Goal: Task Accomplishment & Management: Manage account settings

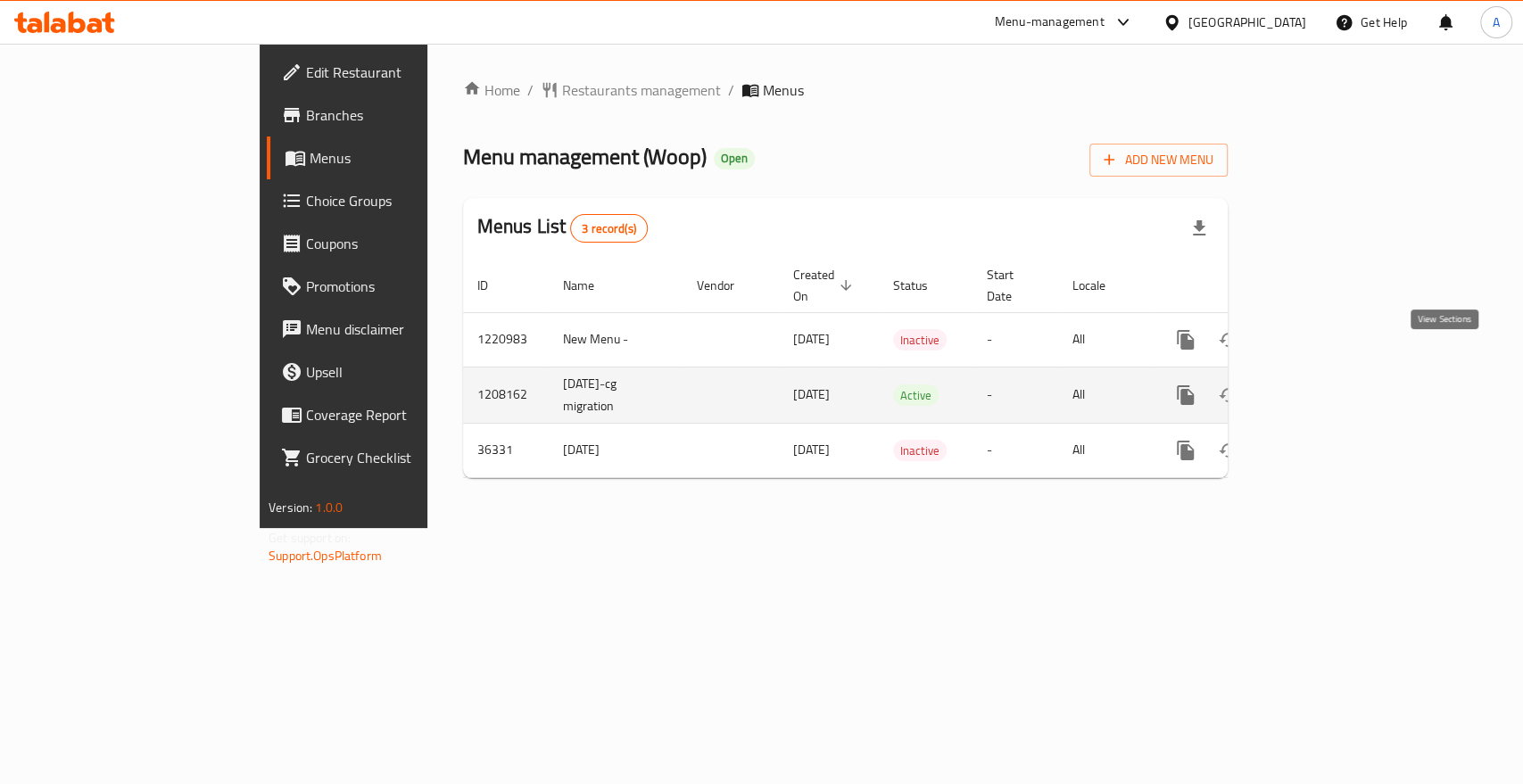
click at [1326, 385] on icon "enhanced table" at bounding box center [1314, 395] width 21 height 21
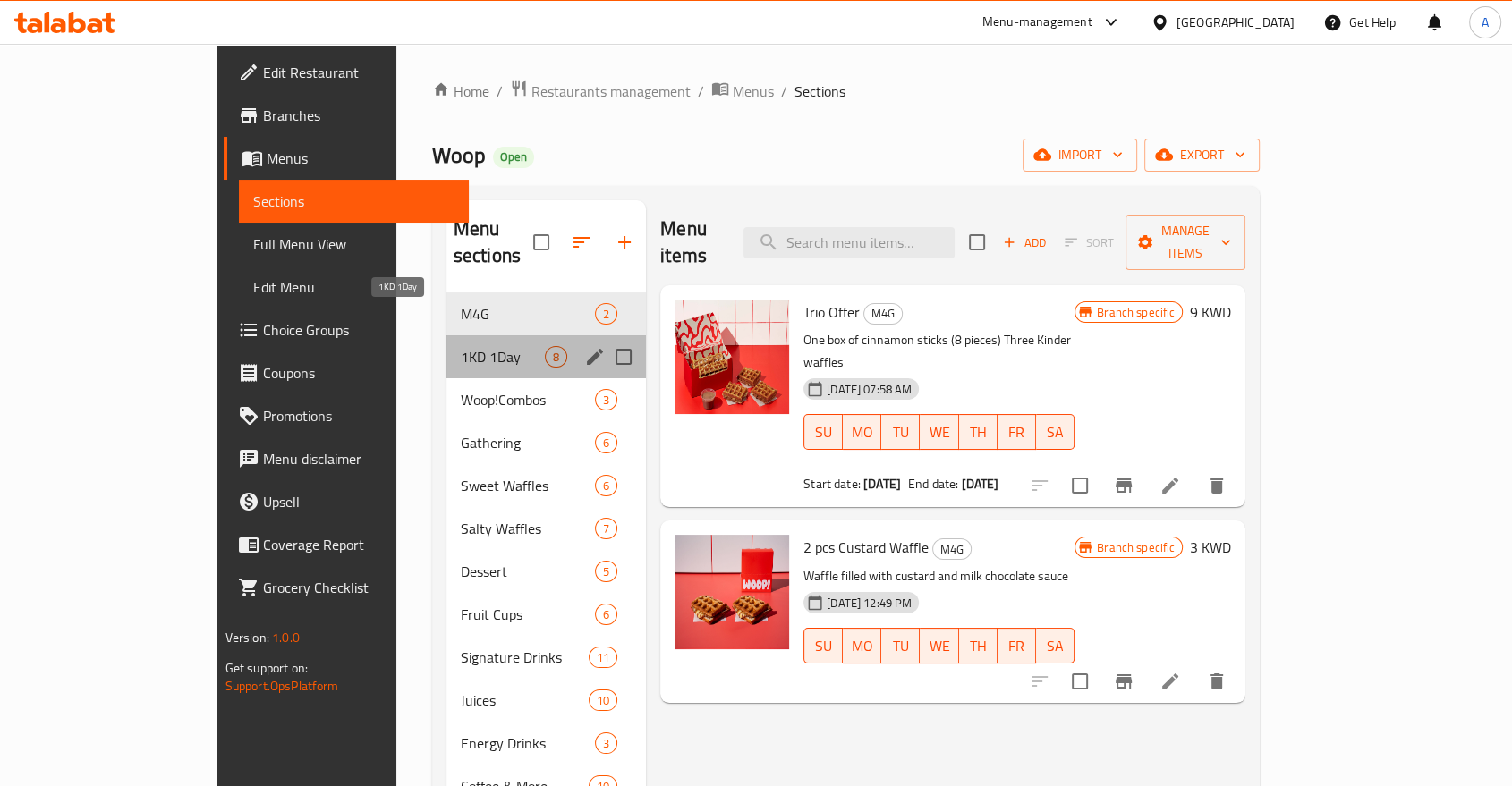
click at [460, 346] on span "1KD 1Day" at bounding box center [502, 356] width 84 height 21
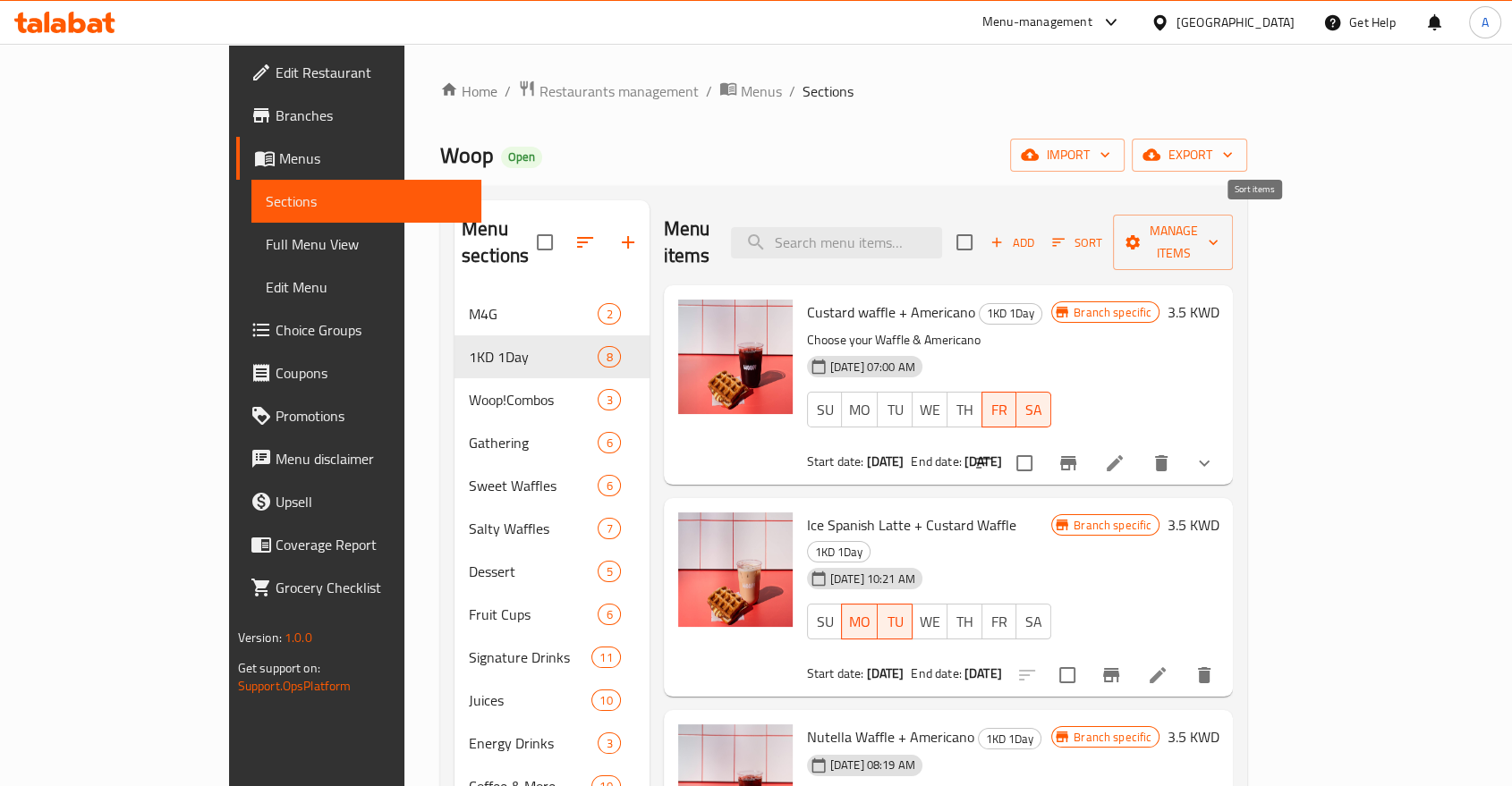
click at [1066, 235] on icon "button" at bounding box center [1057, 242] width 16 height 16
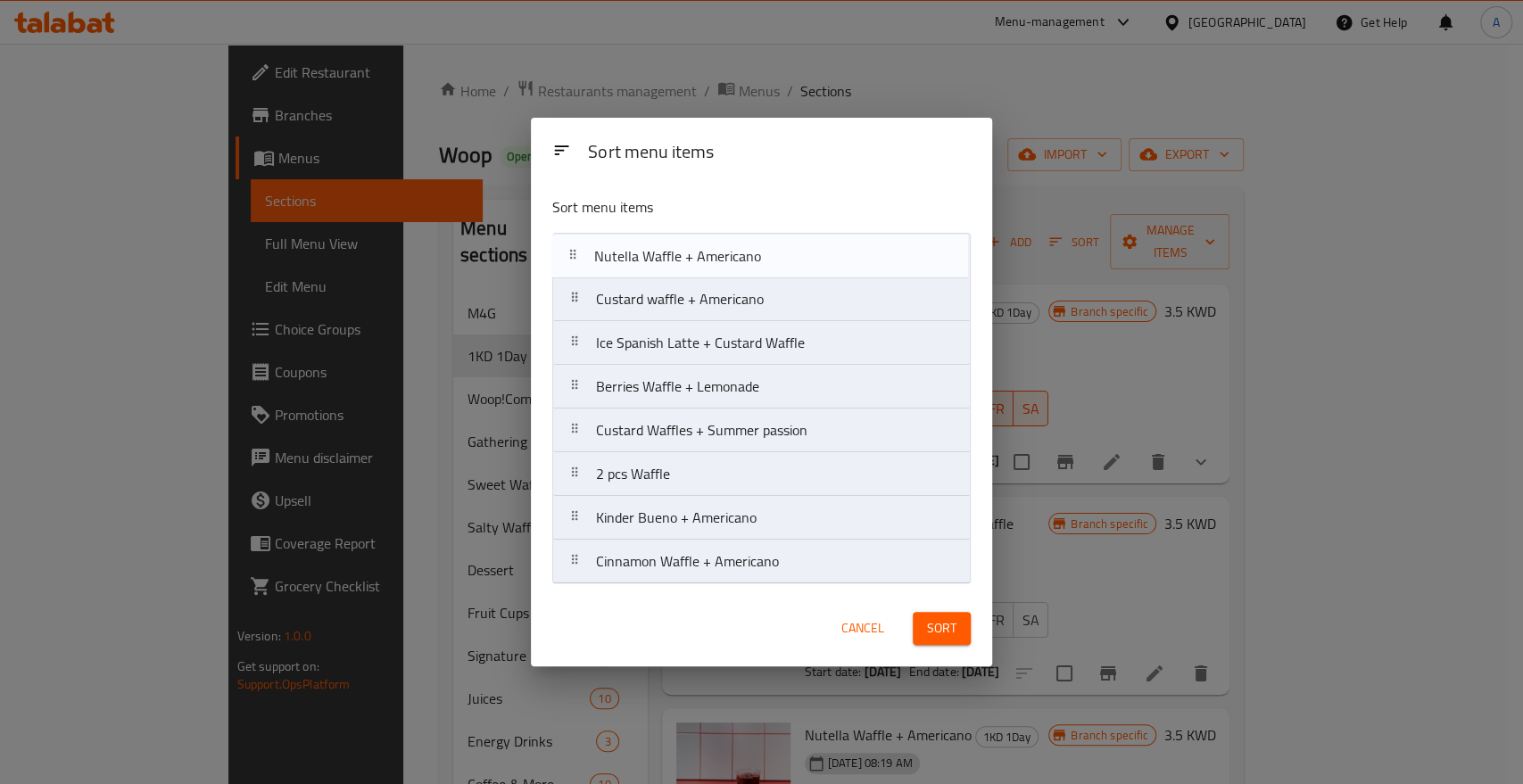
drag, startPoint x: 579, startPoint y: 357, endPoint x: 572, endPoint y: 265, distance: 92.3
click at [572, 265] on nav "Custard waffle + Americano Ice Spanish Latte + Custard Waffle Nutella Waffle + …" at bounding box center [762, 409] width 419 height 352
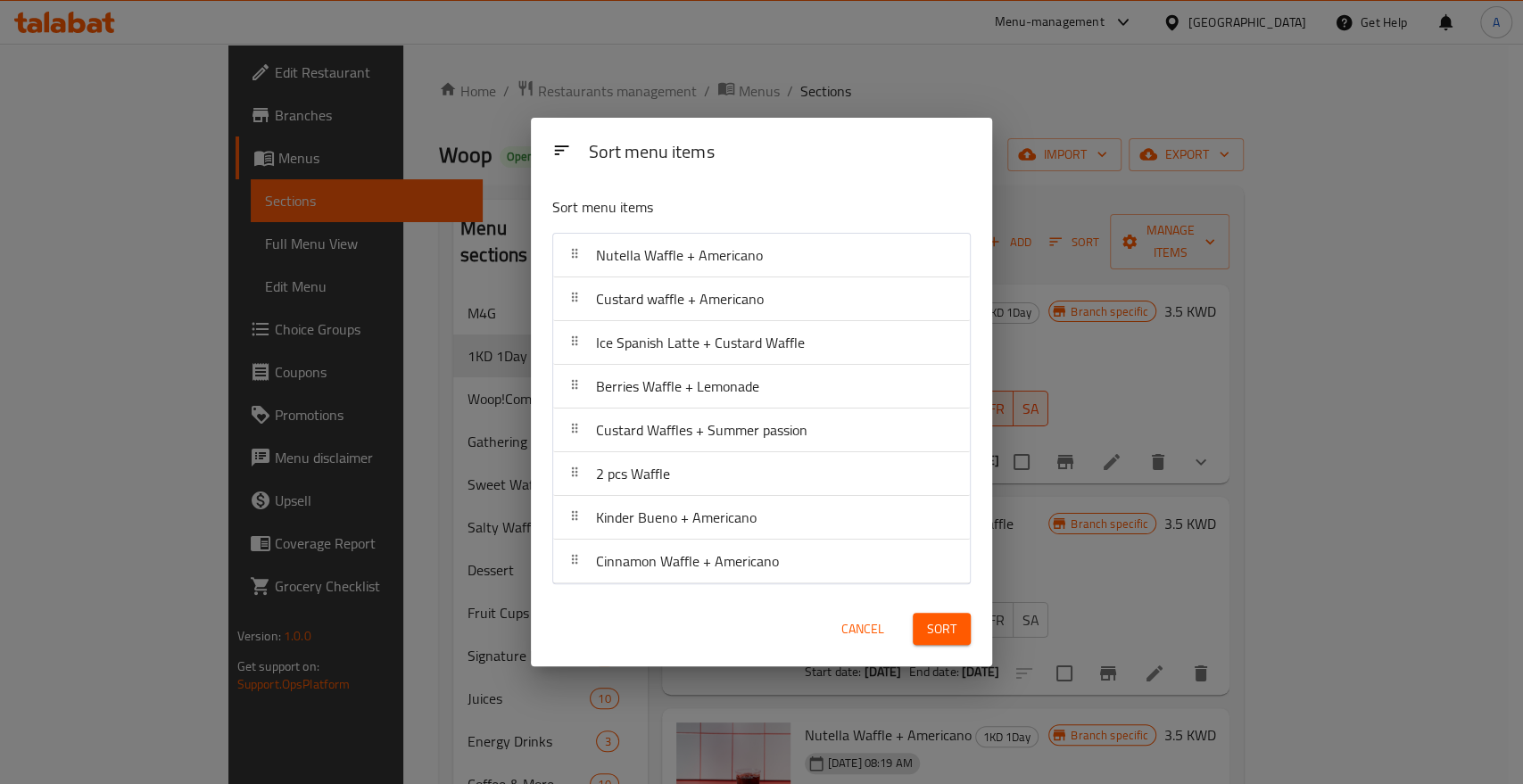
click at [920, 629] on button "Sort" at bounding box center [942, 629] width 58 height 33
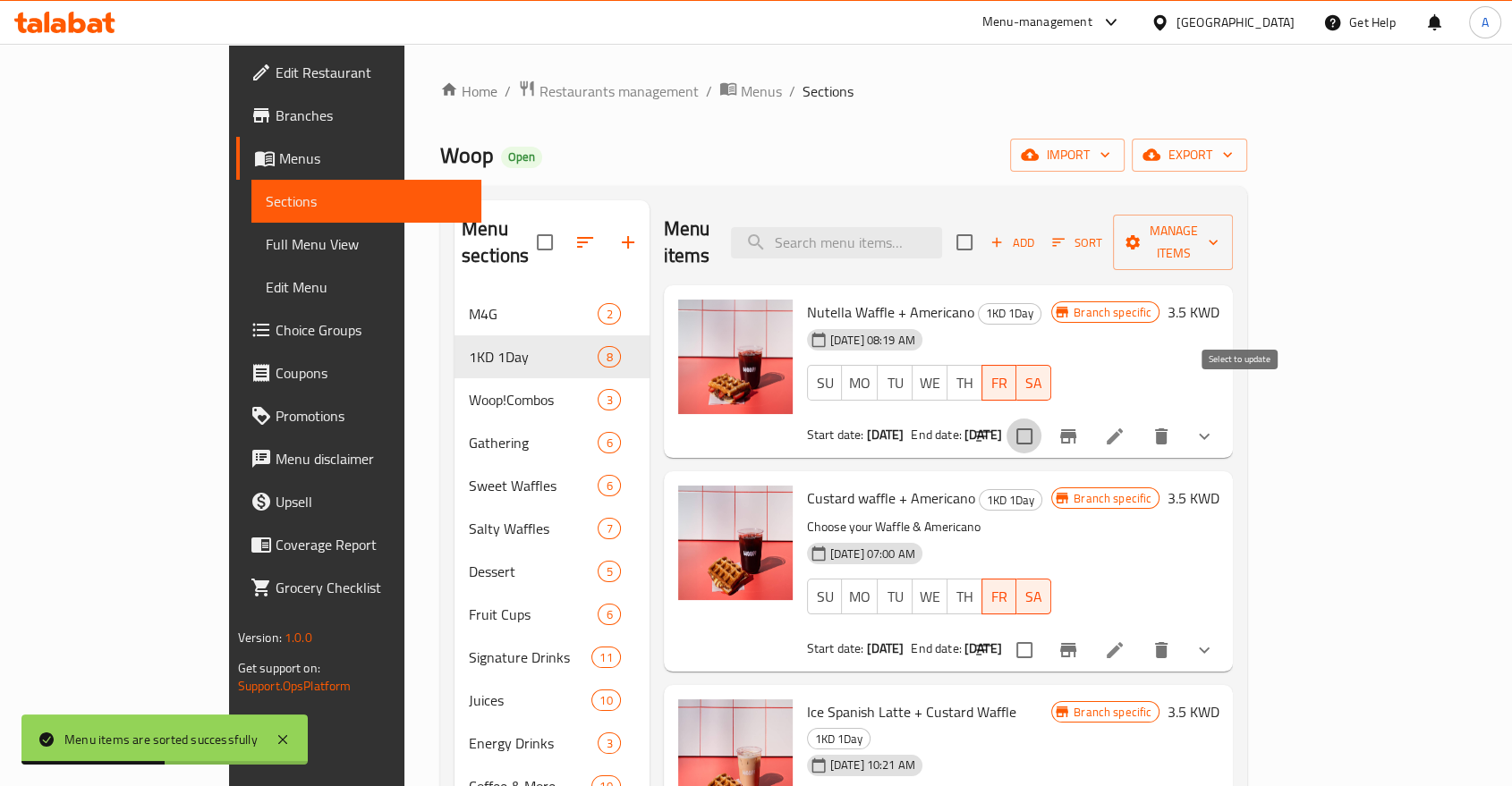
click at [1043, 418] on input "checkbox" at bounding box center [1024, 436] width 38 height 38
checkbox input "true"
click at [1233, 237] on button "Manage items" at bounding box center [1172, 242] width 120 height 55
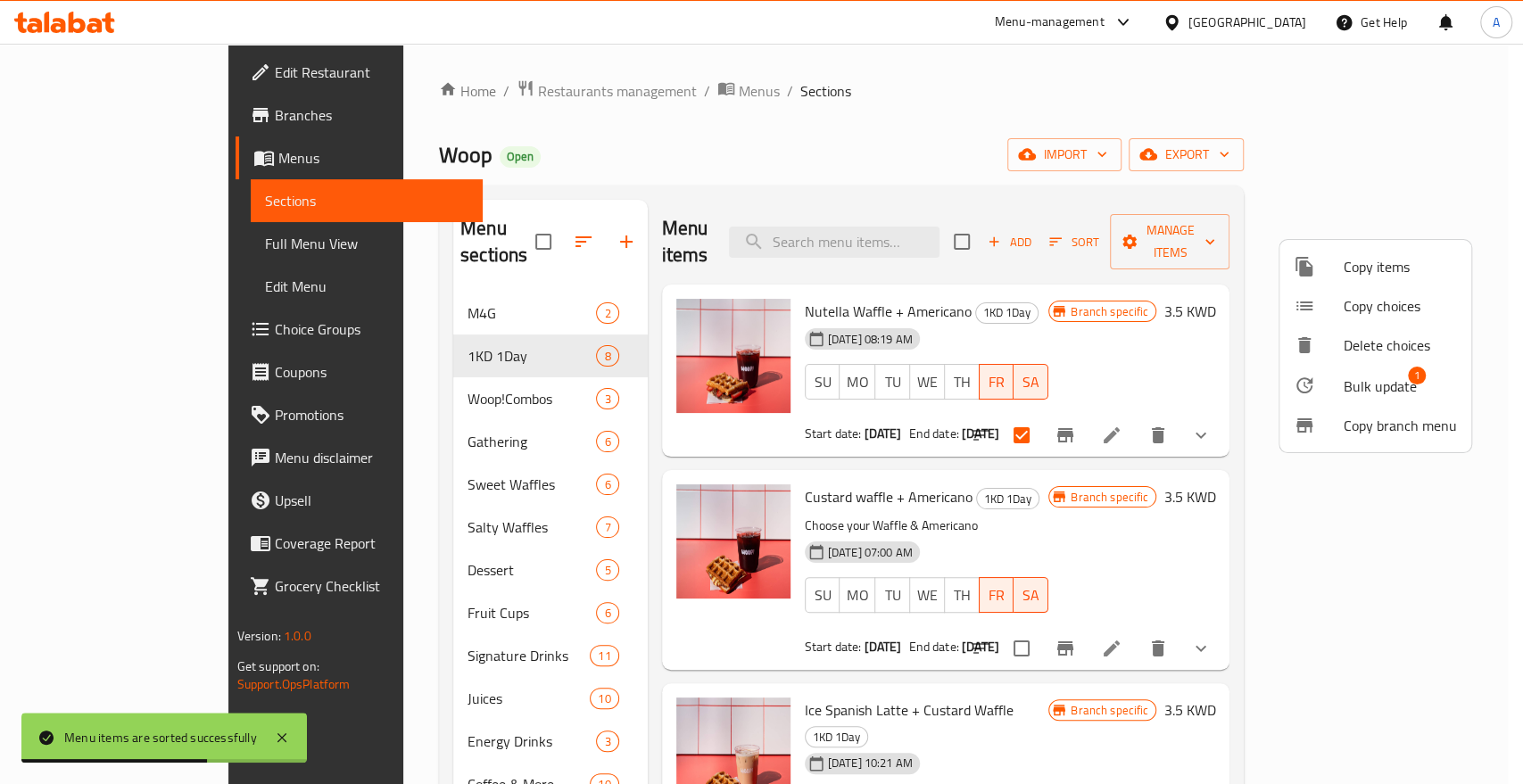
click at [1375, 375] on span "Bulk update" at bounding box center [1381, 386] width 73 height 21
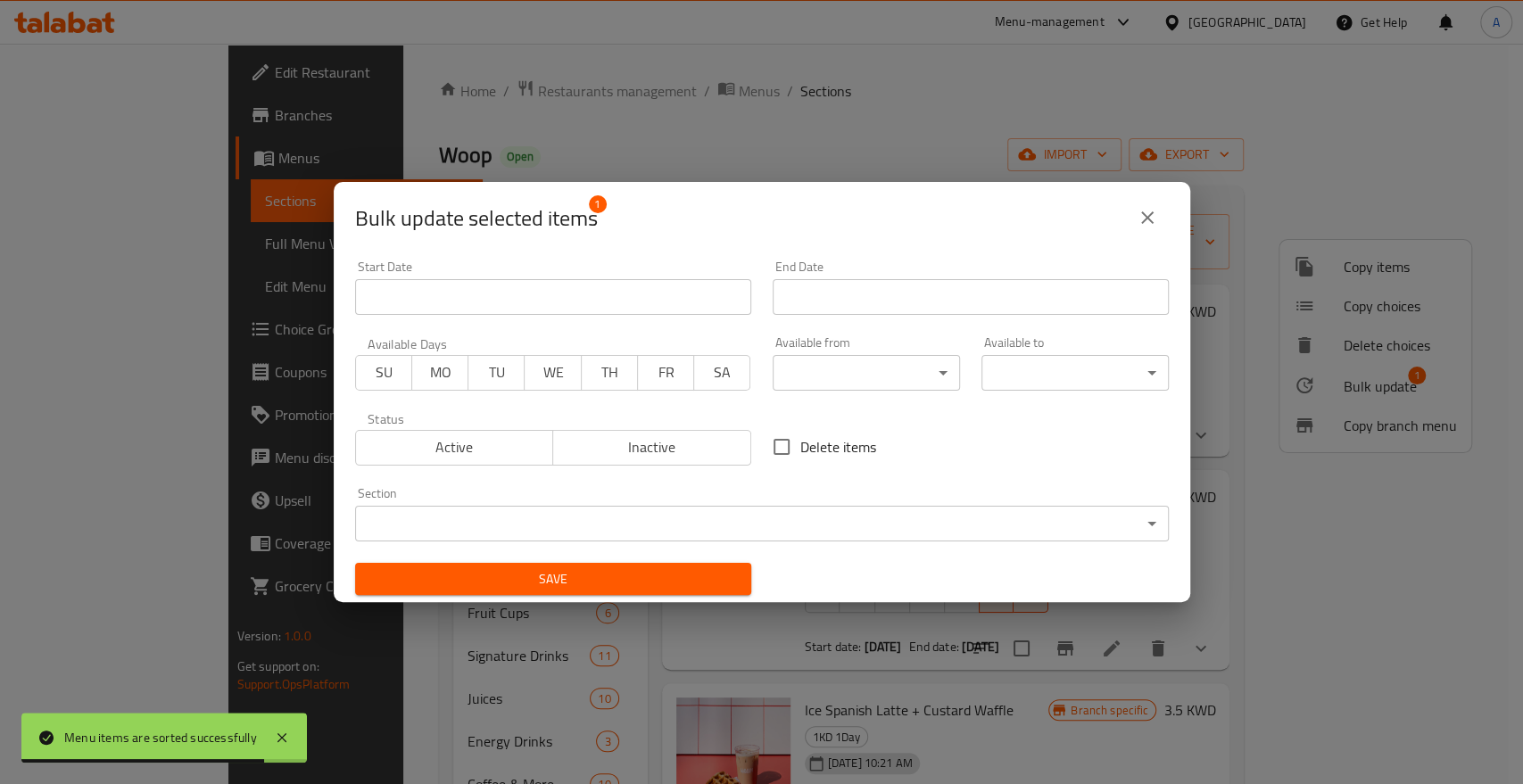
click at [657, 379] on span "FR" at bounding box center [666, 372] width 42 height 26
click at [712, 386] on button "SA" at bounding box center [722, 373] width 57 height 36
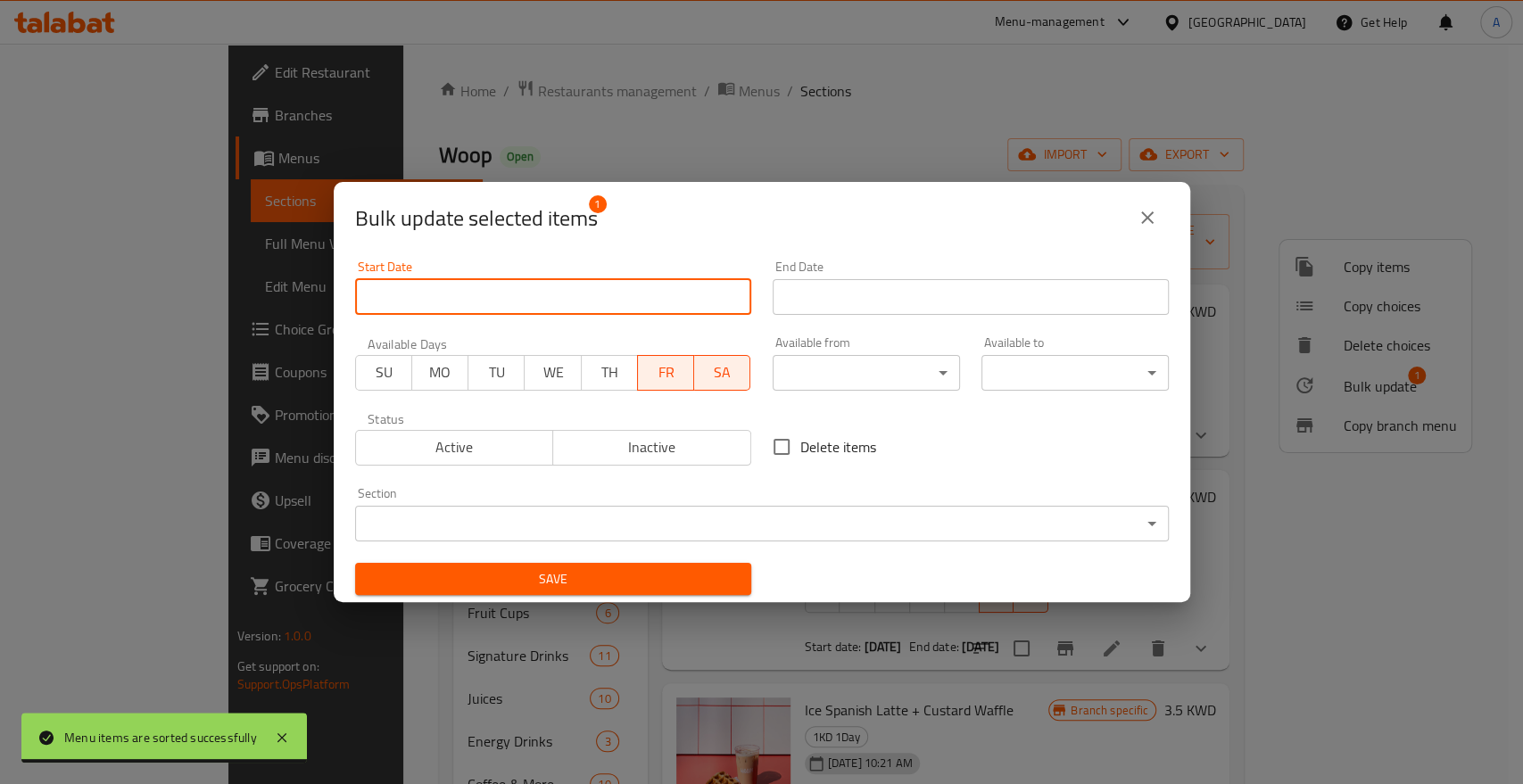
click at [541, 301] on input "Start Date" at bounding box center [553, 297] width 396 height 36
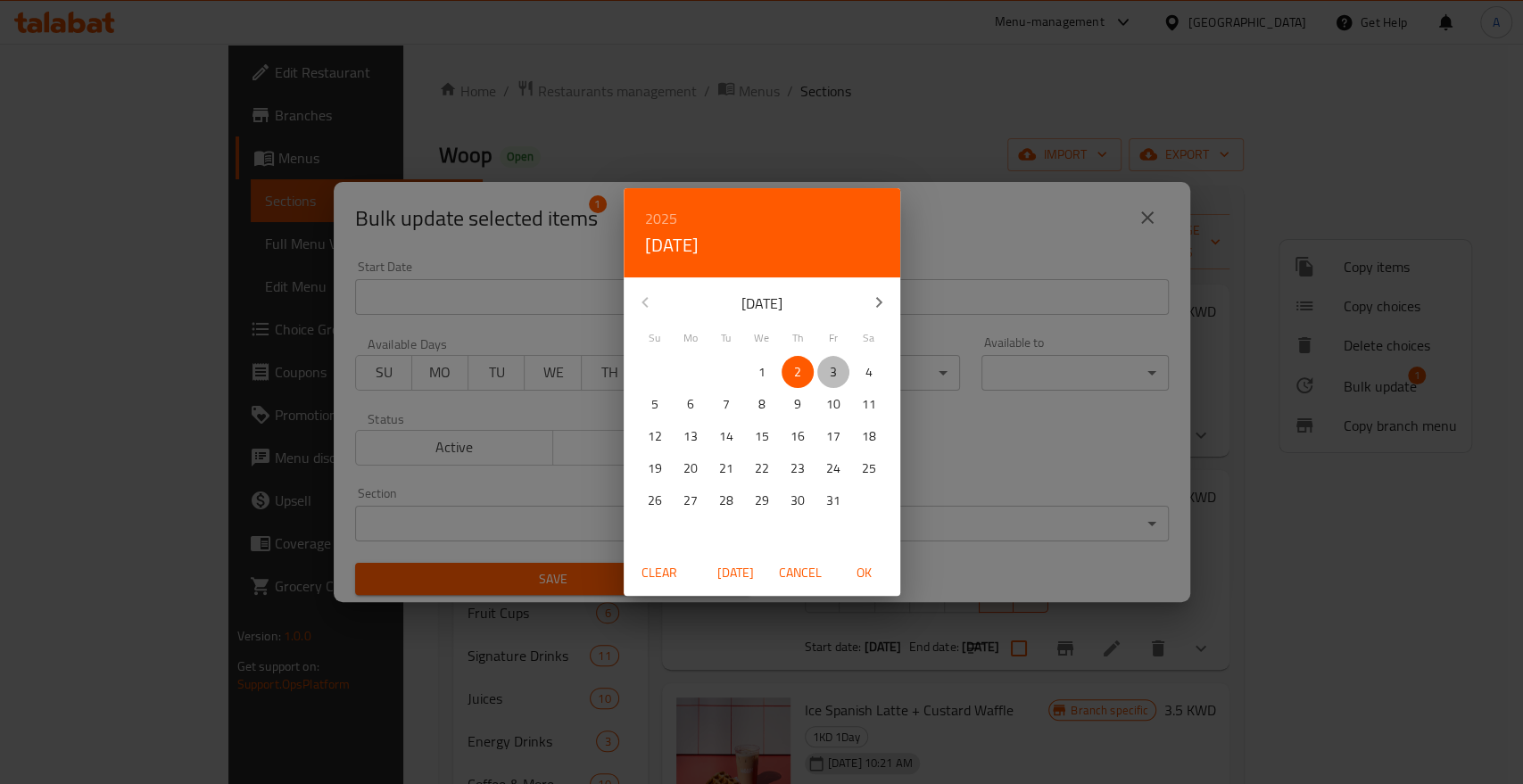
click at [832, 372] on p "3" at bounding box center [833, 372] width 7 height 22
drag, startPoint x: 857, startPoint y: 569, endPoint x: 864, endPoint y: 513, distance: 56.4
click at [857, 569] on span "OK" at bounding box center [864, 573] width 43 height 22
type input "[DATE]"
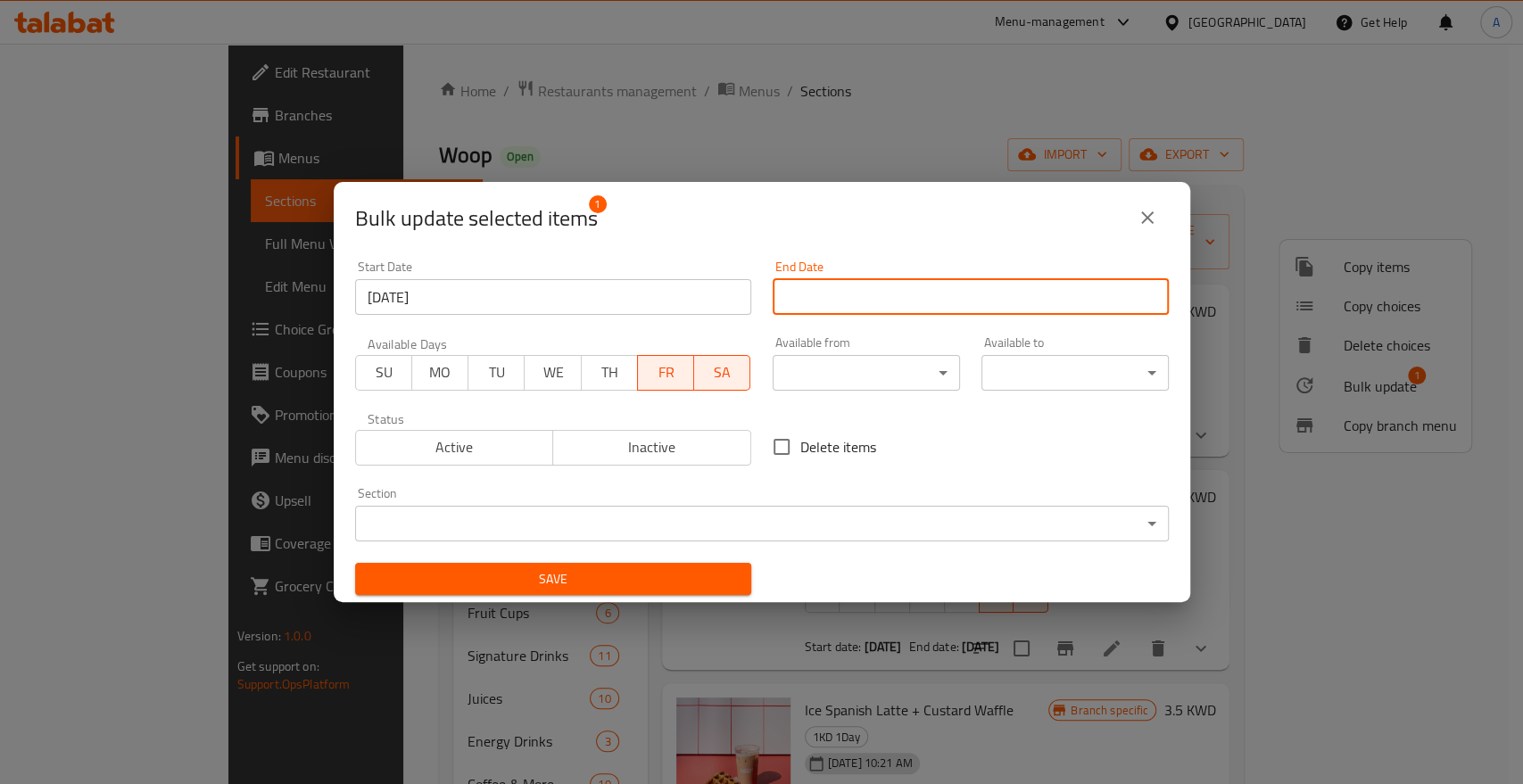
click at [894, 298] on input "Start Date" at bounding box center [970, 297] width 396 height 36
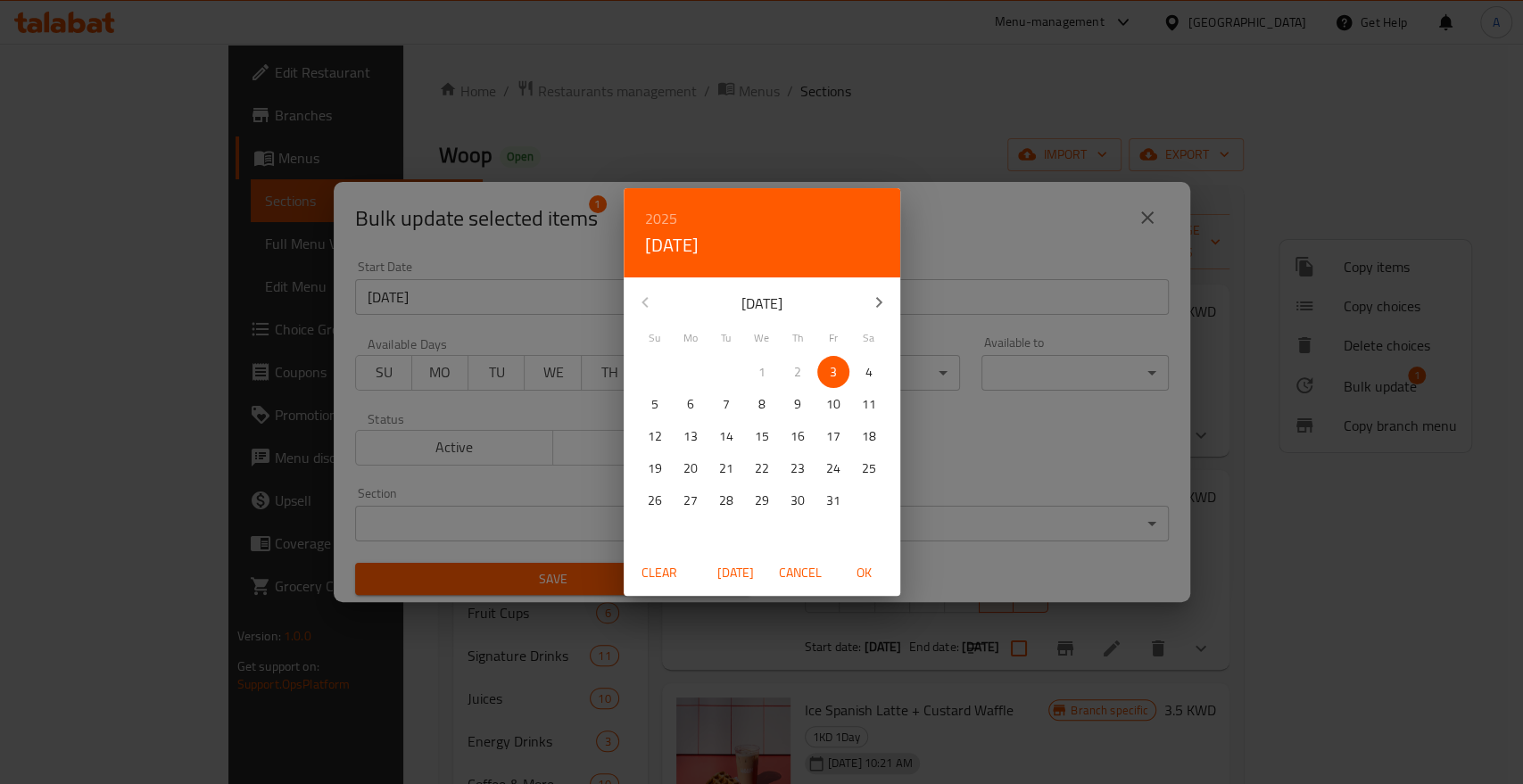
click at [821, 371] on span "3" at bounding box center [833, 372] width 32 height 22
click at [865, 577] on span "OK" at bounding box center [864, 573] width 43 height 22
type input "[DATE]"
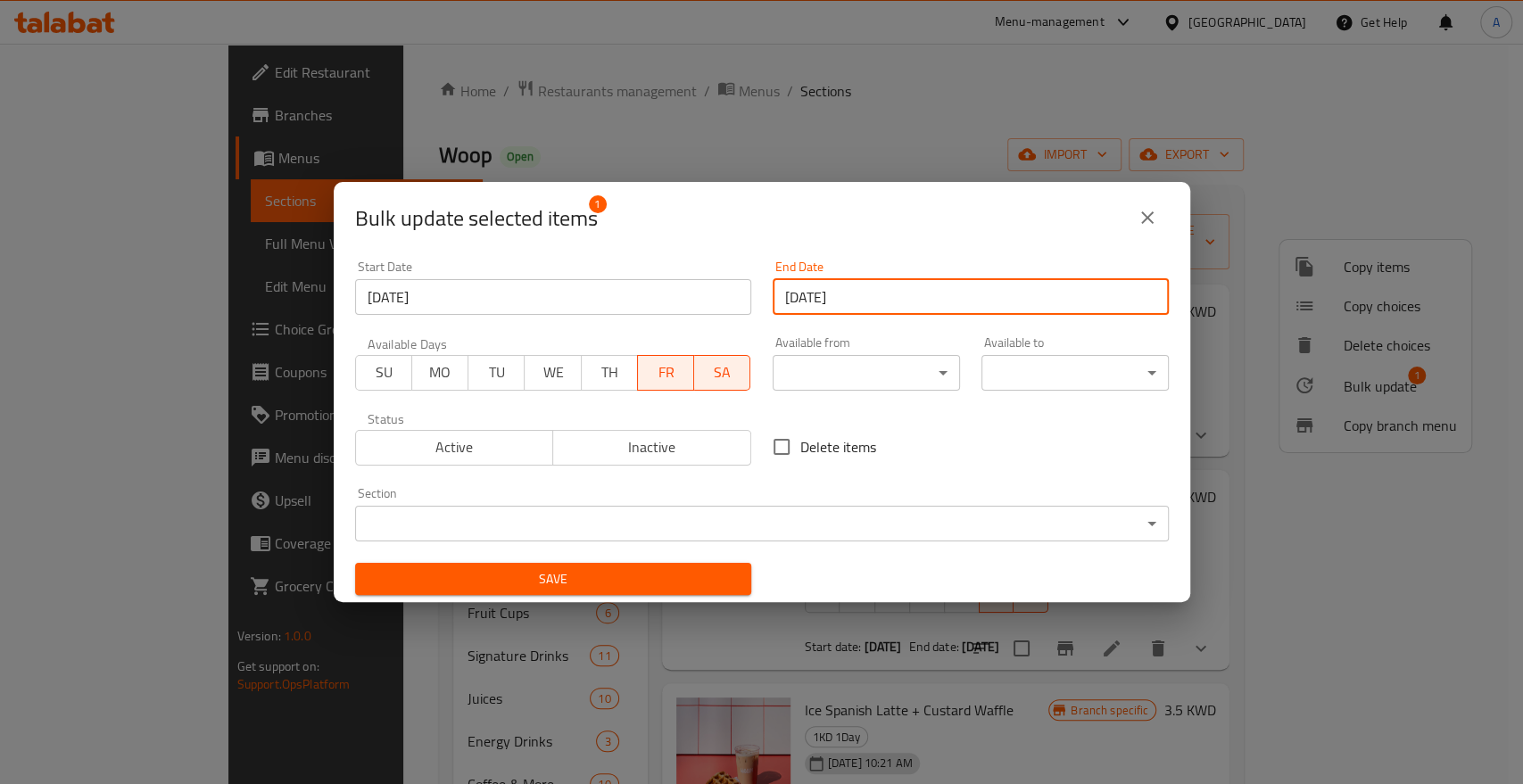
click at [675, 581] on span "Save" at bounding box center [553, 579] width 367 height 22
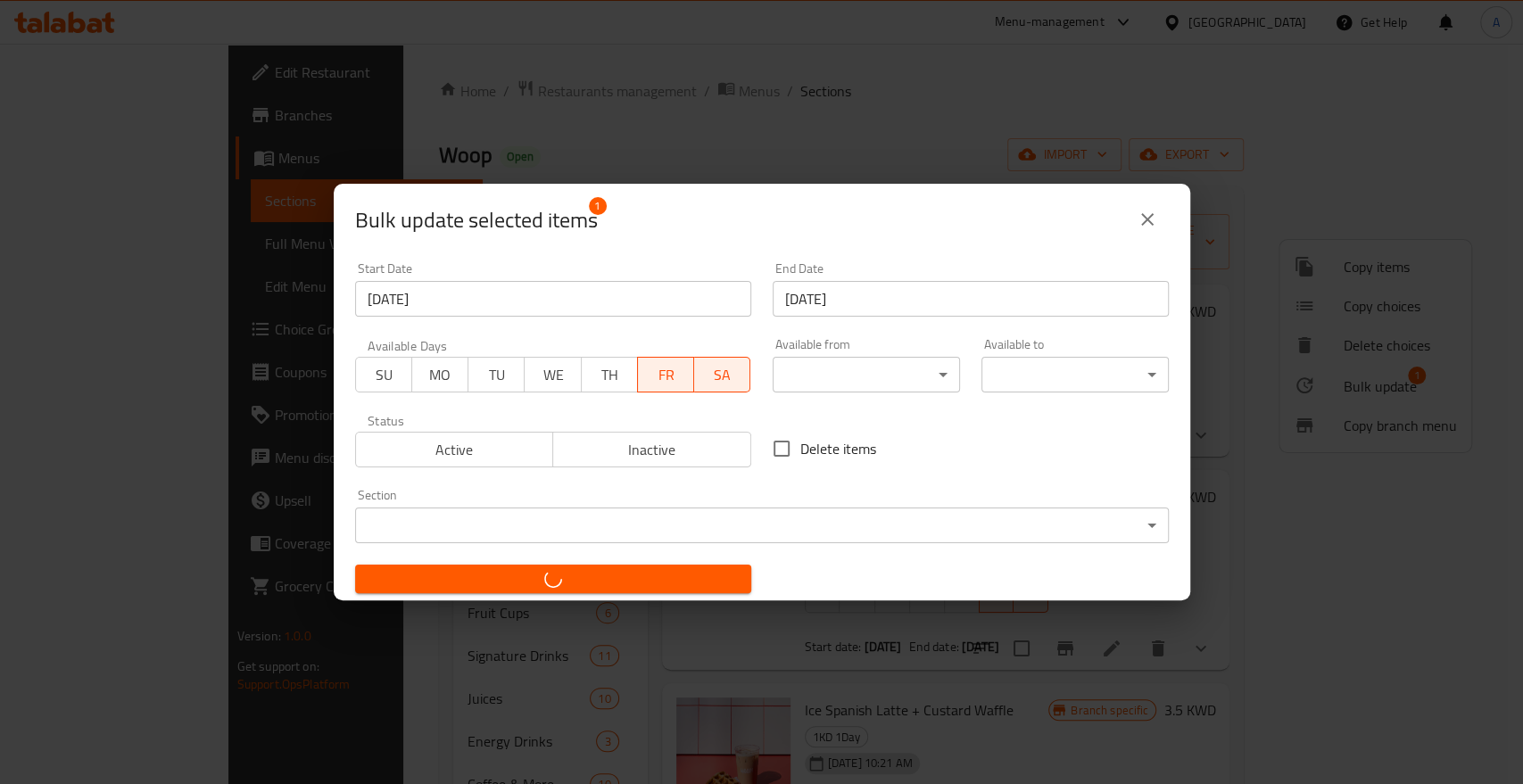
checkbox input "false"
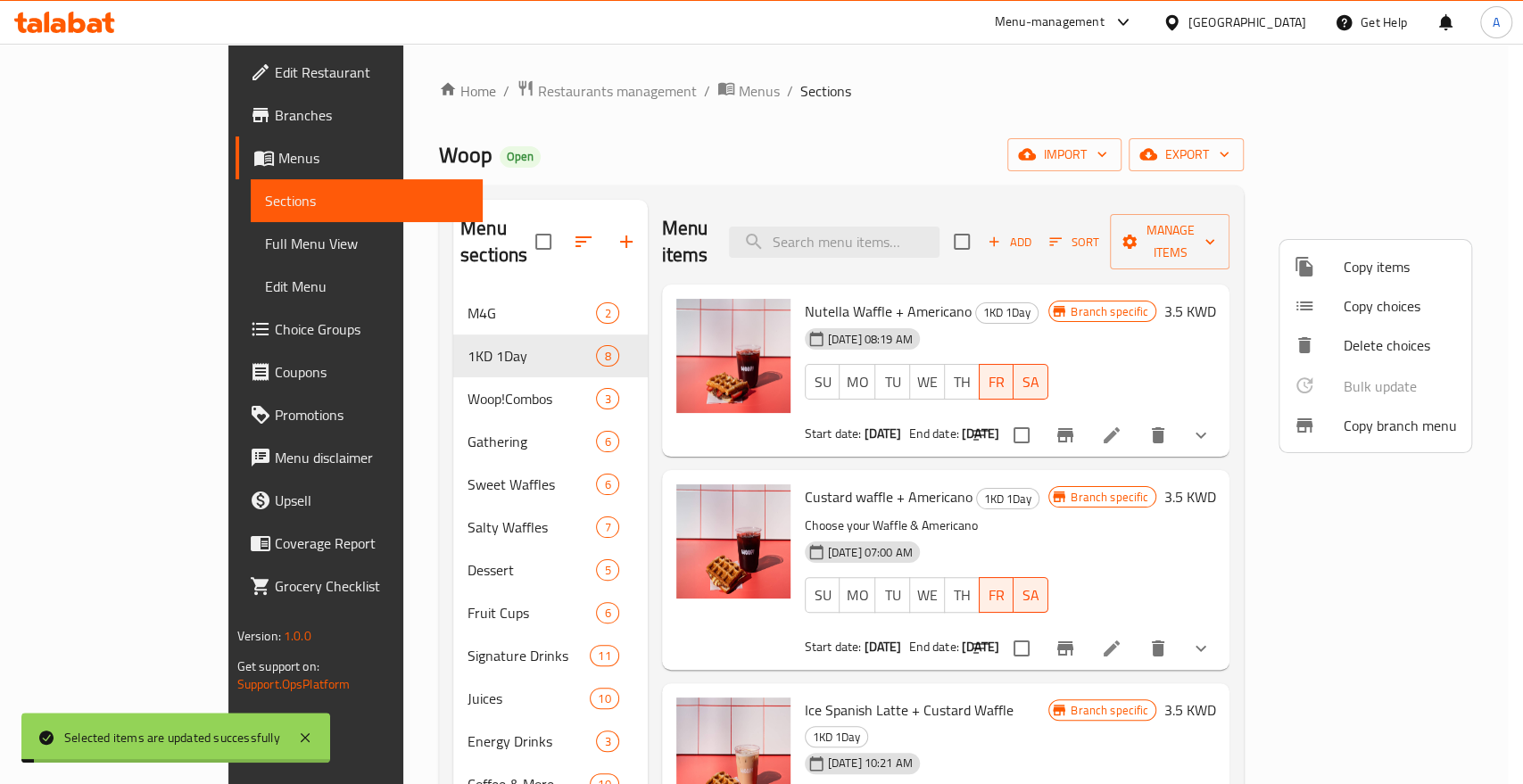
click at [886, 80] on div at bounding box center [762, 392] width 1523 height 784
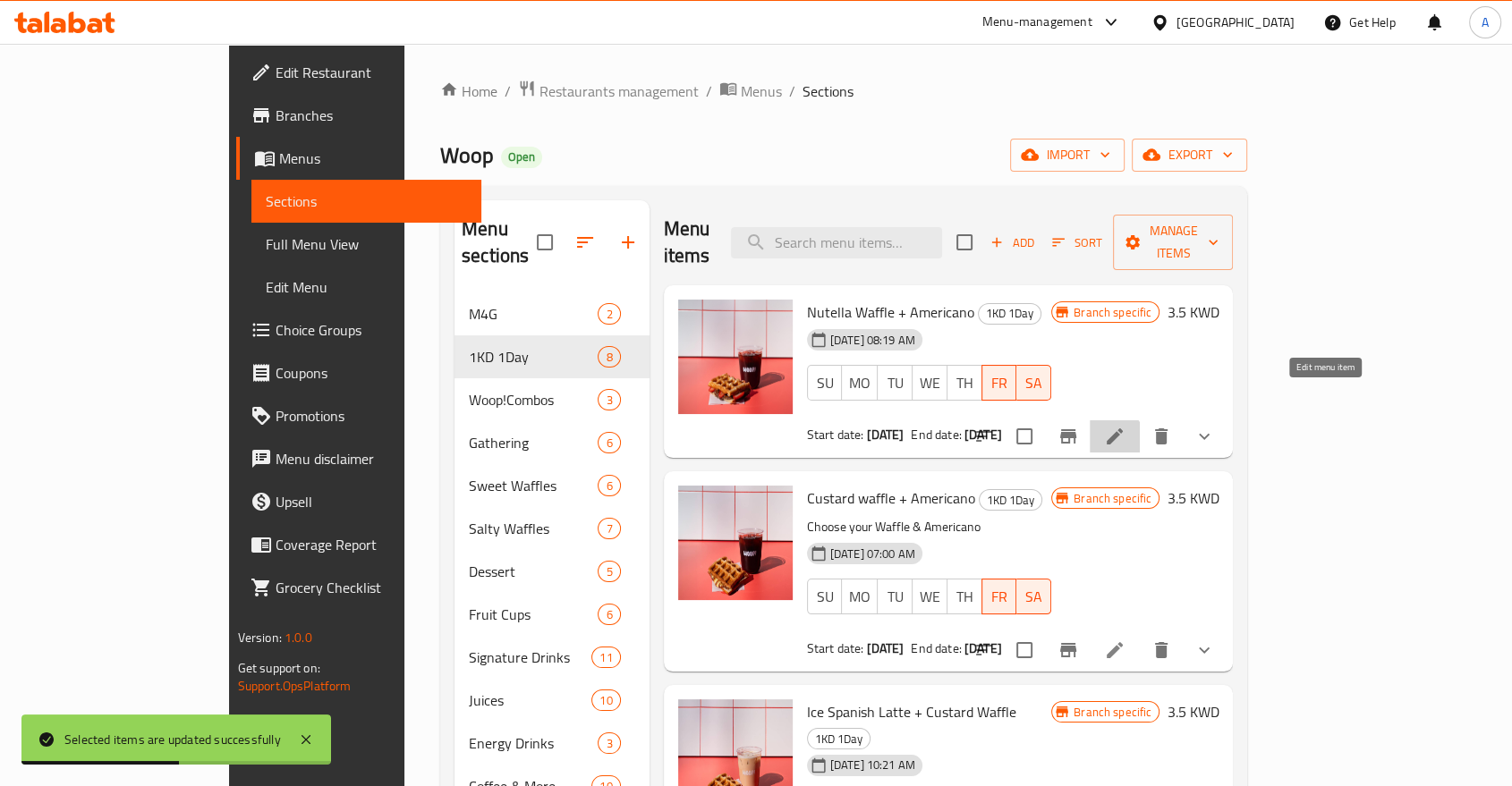
click at [1125, 425] on icon at bounding box center [1114, 435] width 21 height 21
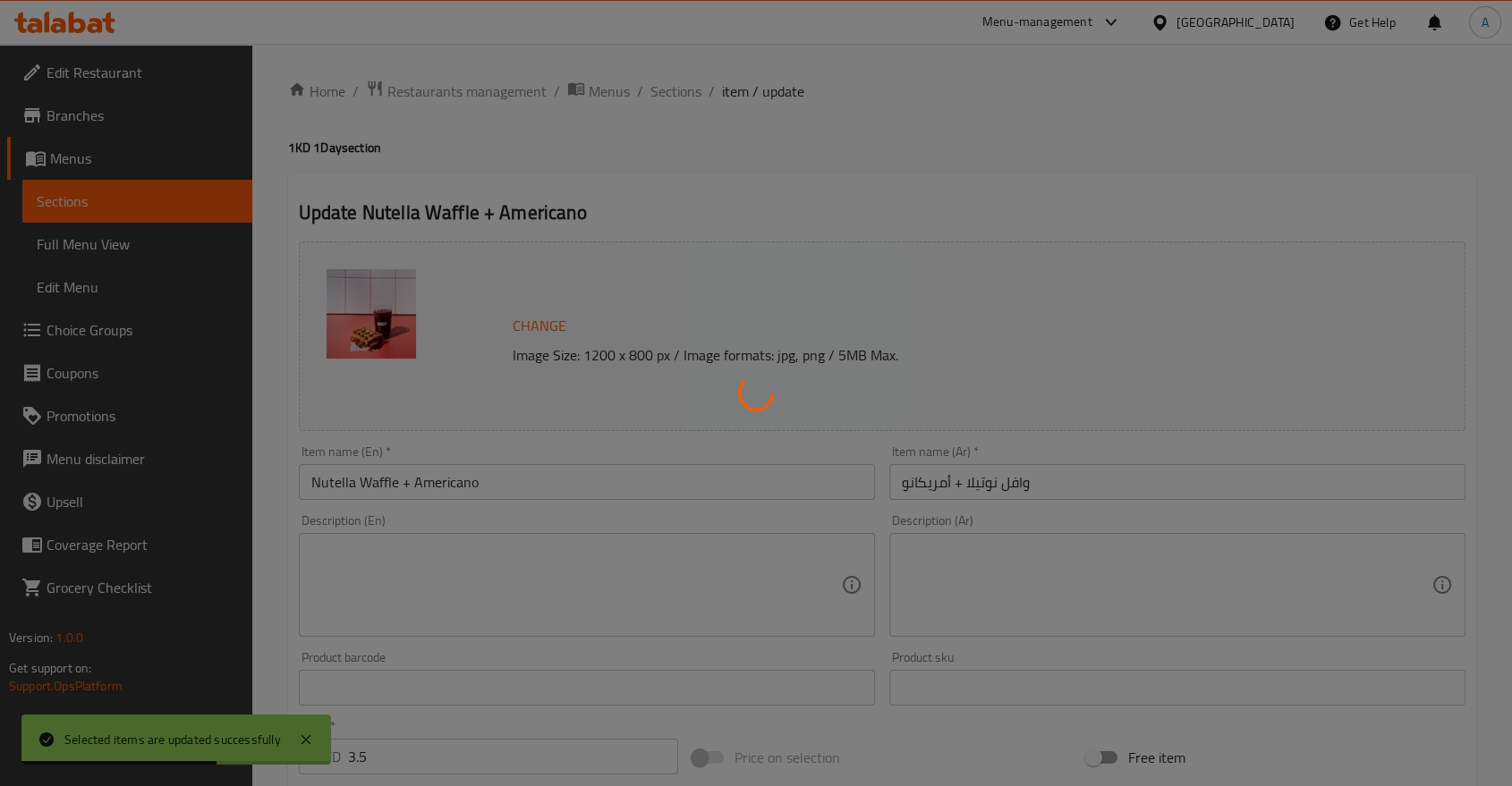
type input "اختبارك من - اميريكانو"
type input "1"
